Goal: Navigation & Orientation: Go to known website

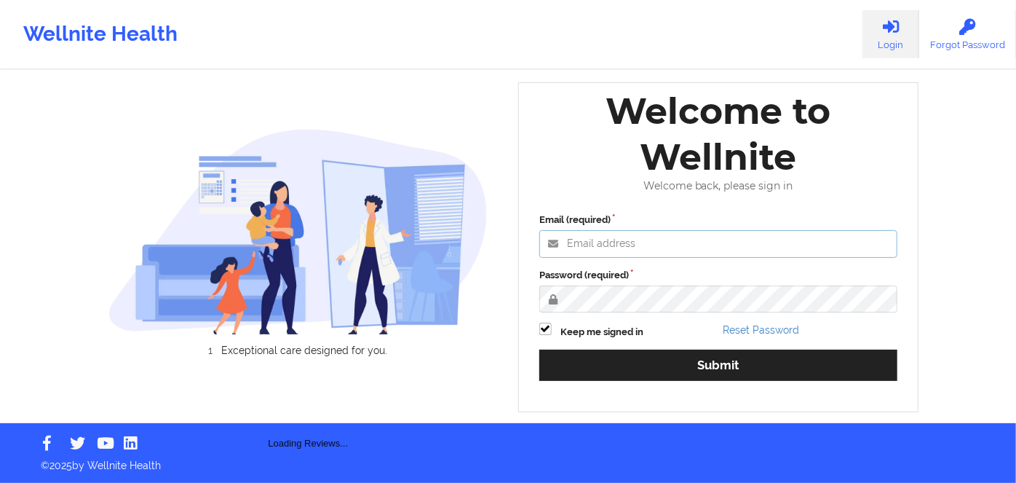
type input "[PERSON_NAME][EMAIL_ADDRESS][DOMAIN_NAME]"
click at [756, 282] on label "Password (required)" at bounding box center [718, 275] width 358 height 15
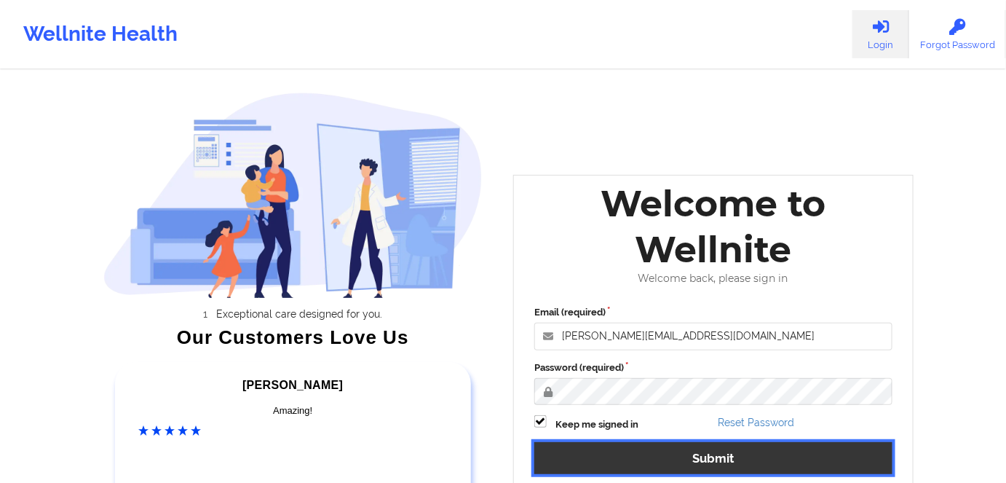
click at [747, 470] on button "Submit" at bounding box center [713, 457] width 358 height 31
